Goal: Task Accomplishment & Management: Manage account settings

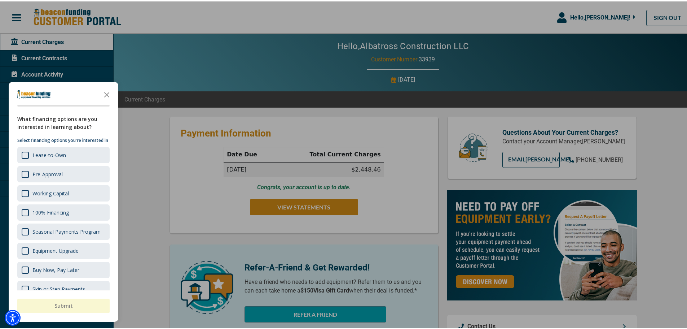
click at [307, 206] on div at bounding box center [346, 164] width 693 height 329
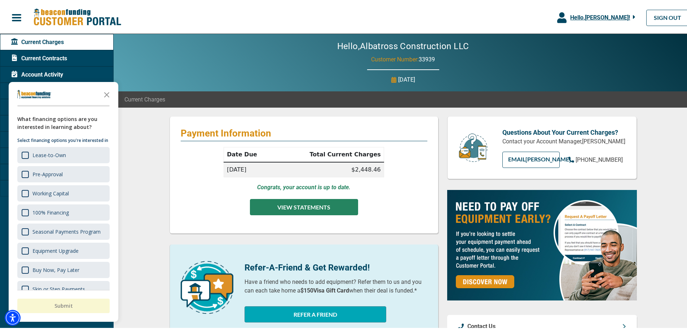
click at [279, 203] on button "VIEW STATEMENTS" at bounding box center [304, 205] width 108 height 16
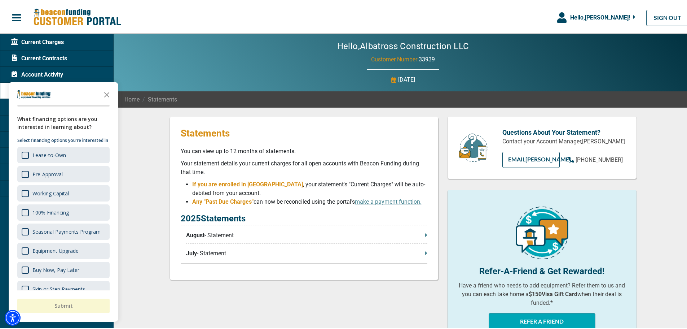
click at [211, 233] on p "August - Statement" at bounding box center [306, 234] width 241 height 9
click at [422, 252] on p "July - Statement" at bounding box center [306, 252] width 241 height 9
click at [205, 253] on p "July - Statement" at bounding box center [306, 252] width 241 height 9
click at [664, 18] on link "SIGN OUT" at bounding box center [668, 16] width 43 height 16
